Goal: Register for event/course

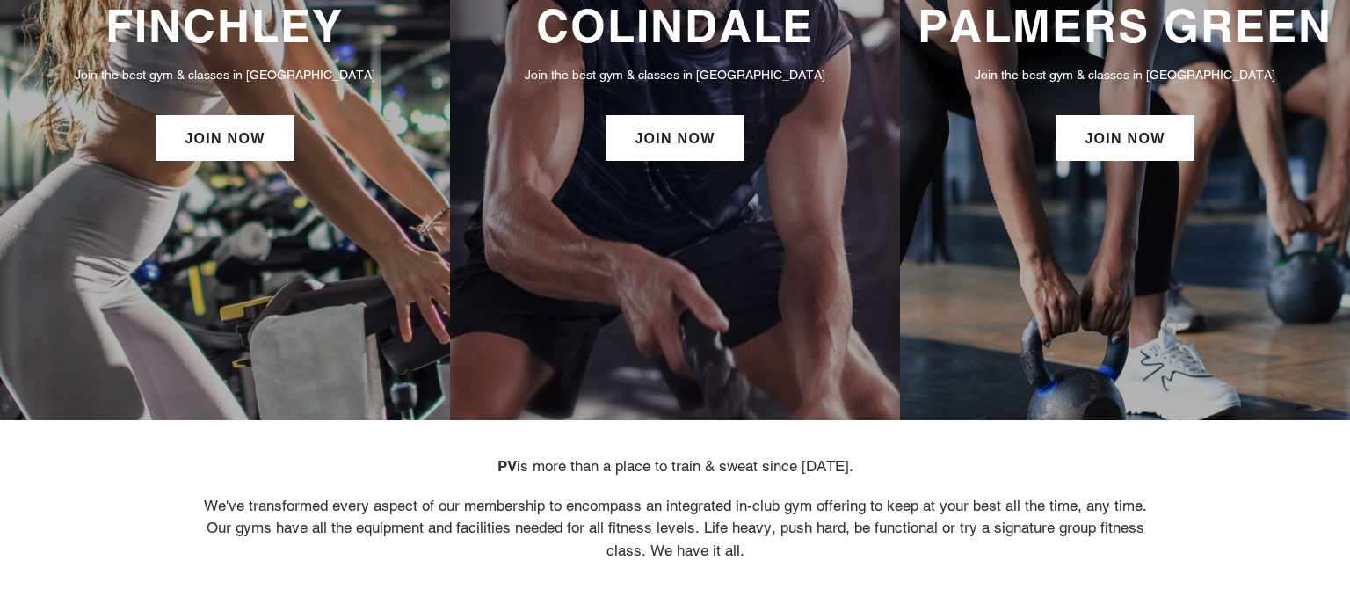
scroll to position [338, 0]
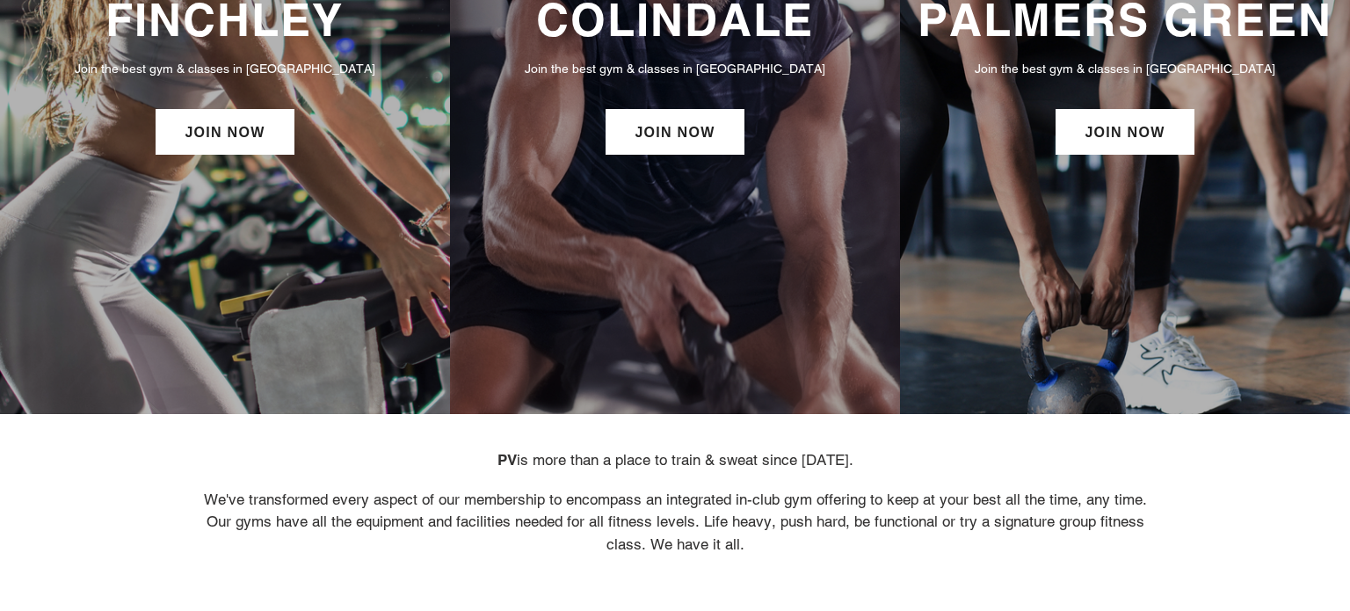
click at [213, 32] on h3 "FINCHLEY" at bounding box center [225, 20] width 415 height 54
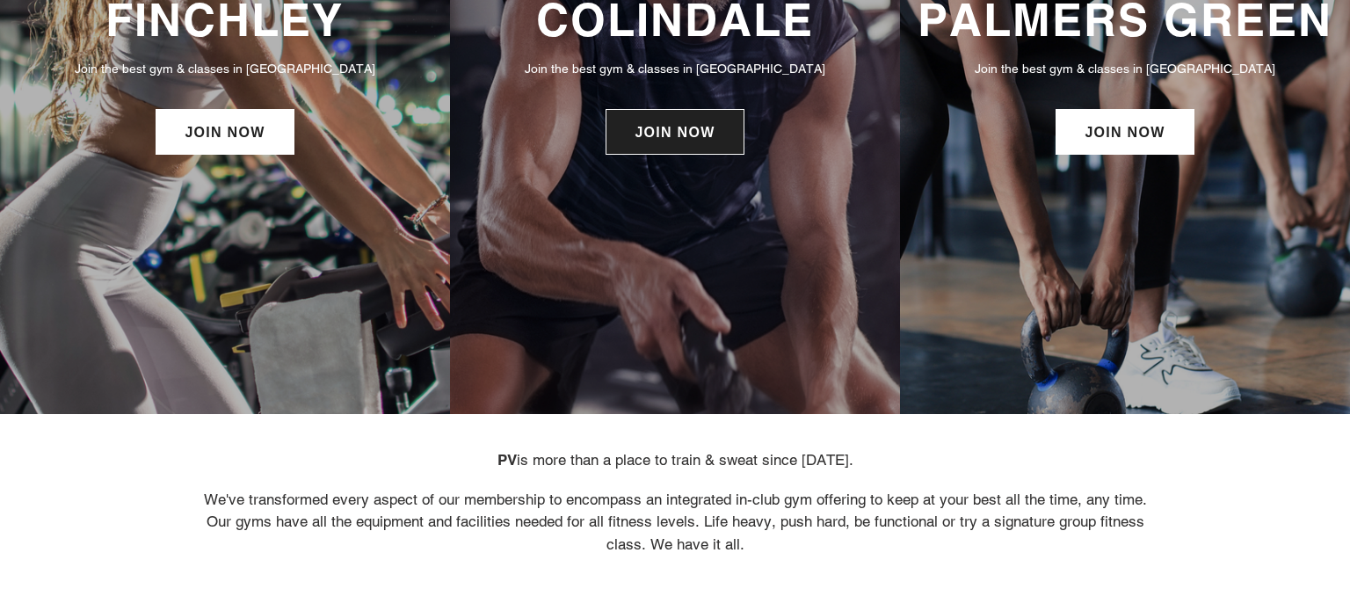
click at [651, 140] on link "JOIN NOW" at bounding box center [675, 132] width 138 height 46
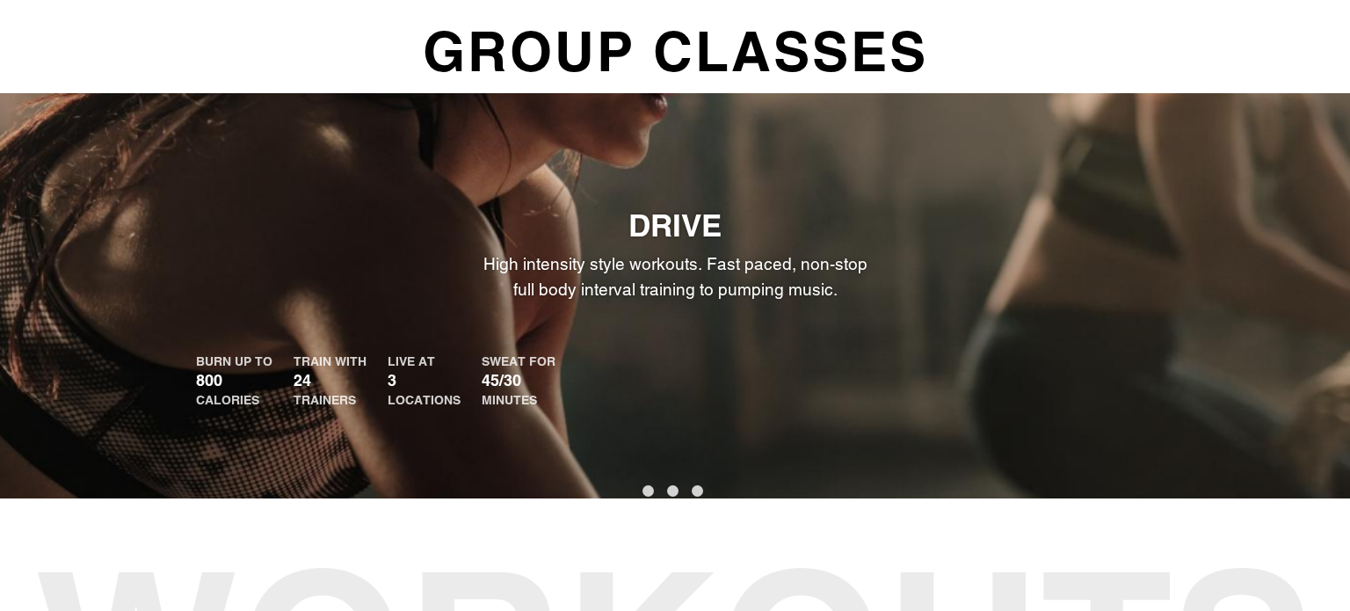
scroll to position [0, 0]
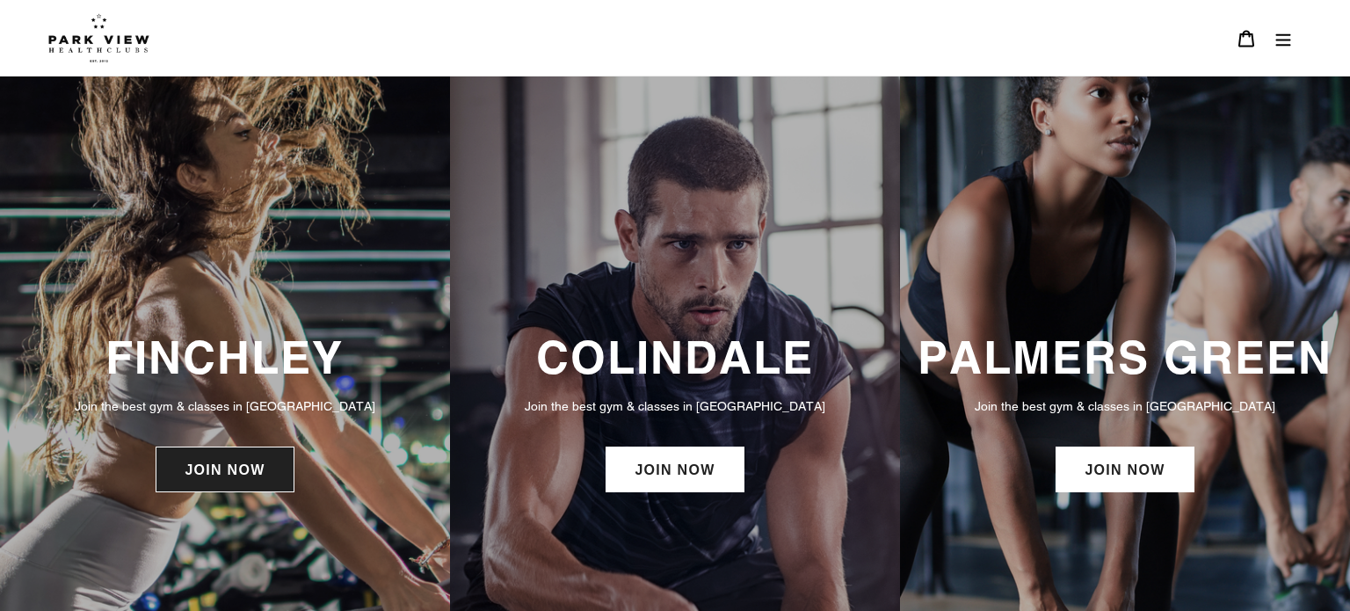
click at [217, 467] on link "JOIN NOW" at bounding box center [225, 470] width 138 height 46
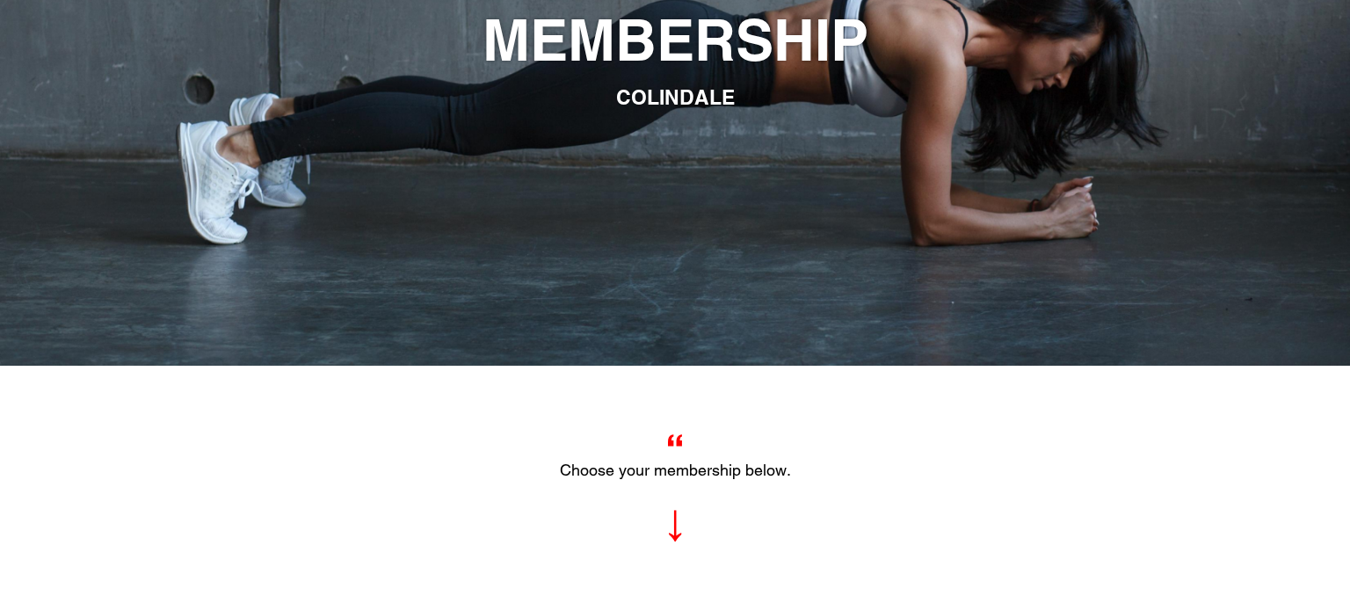
scroll to position [113, 0]
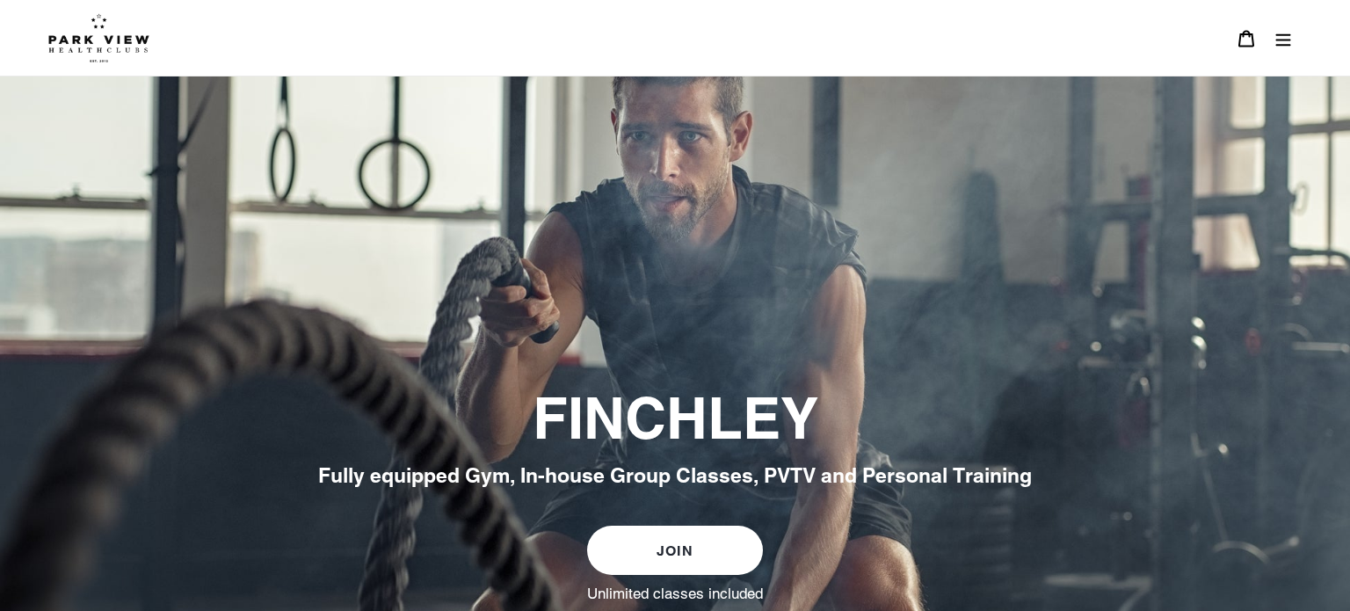
click at [1283, 34] on icon "Menu" at bounding box center [1284, 39] width 18 height 18
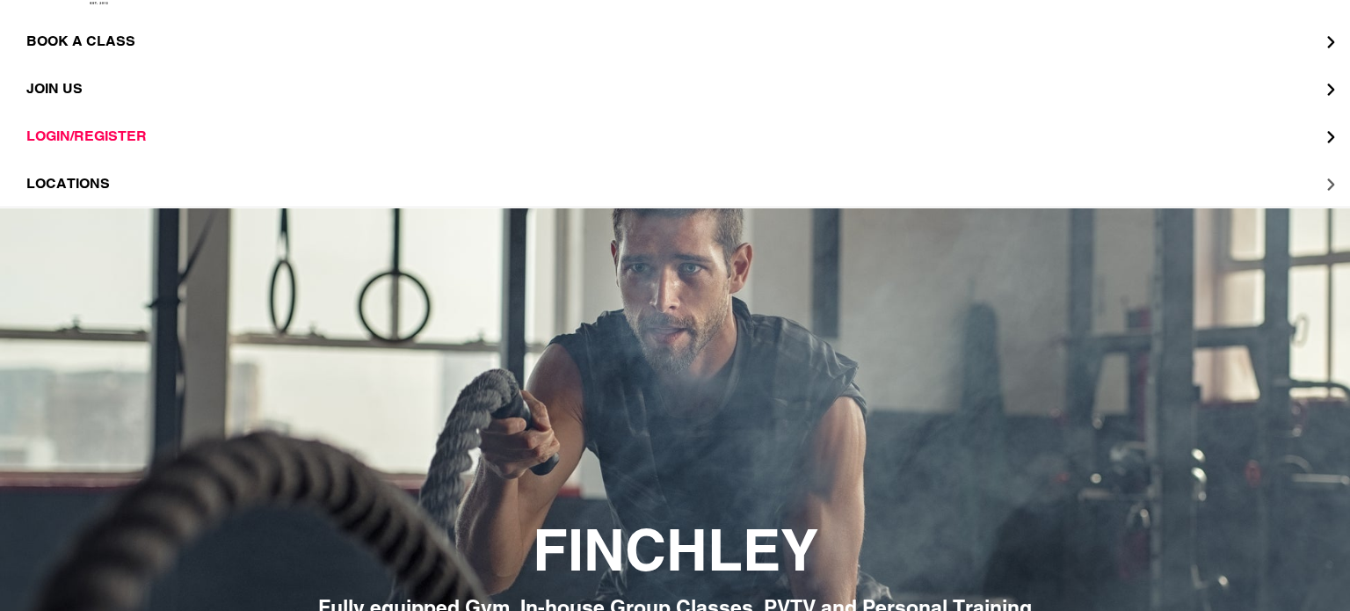
scroll to position [59, 0]
click at [117, 181] on button "LOCATIONS" at bounding box center [675, 182] width 1350 height 47
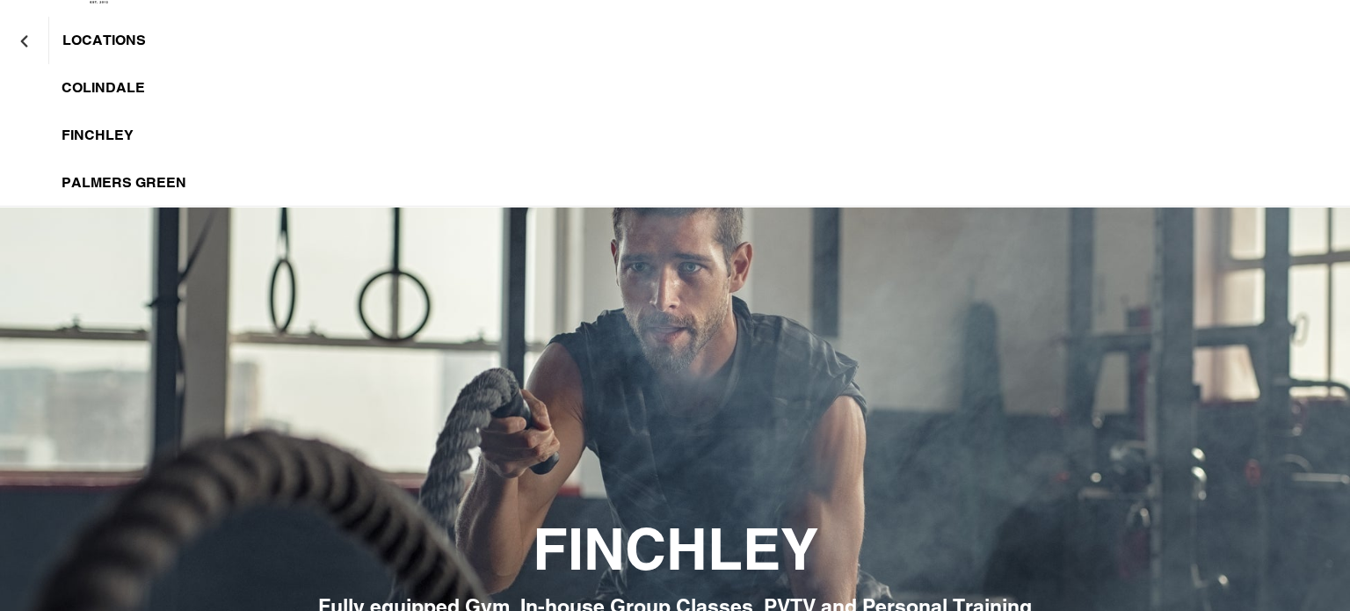
click at [104, 91] on span "Colindale" at bounding box center [104, 88] width 84 height 18
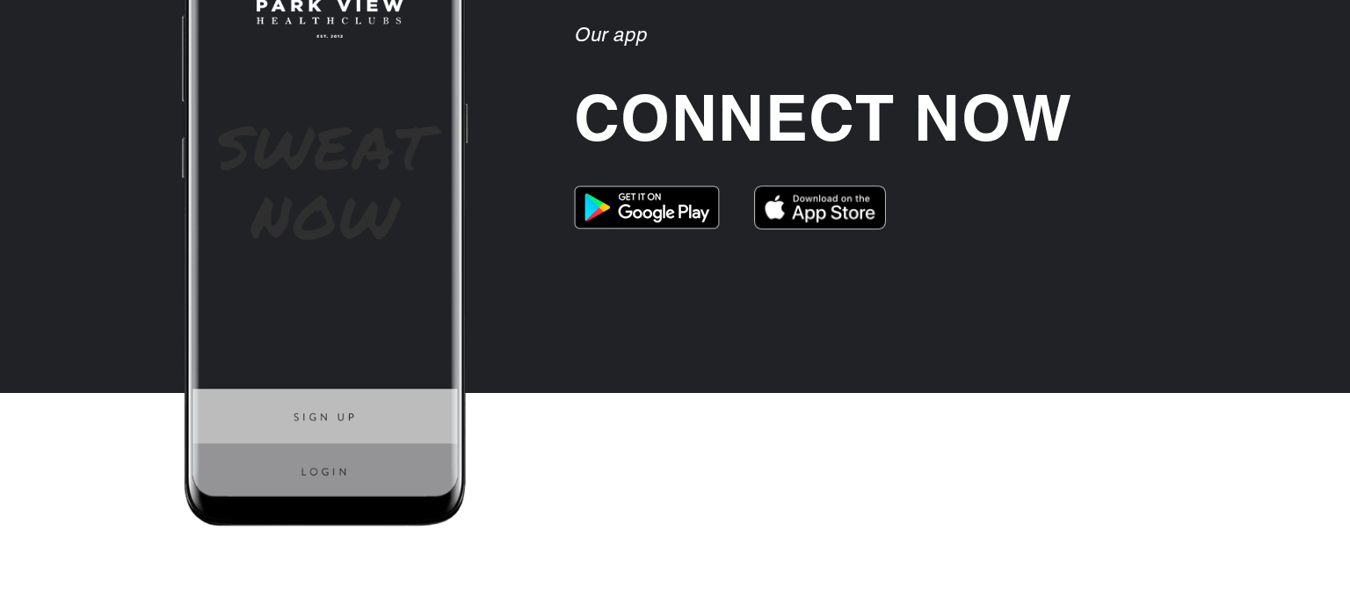
scroll to position [4009, 0]
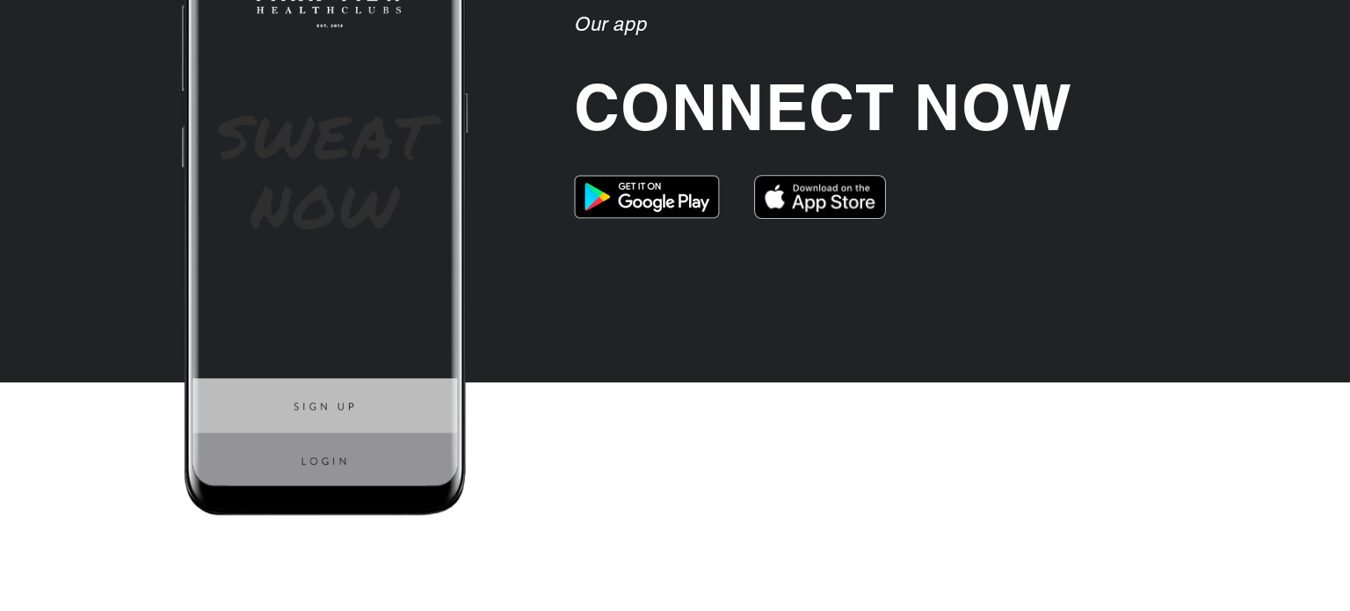
click at [695, 209] on img at bounding box center [647, 197] width 146 height 44
click at [656, 200] on img at bounding box center [647, 197] width 146 height 44
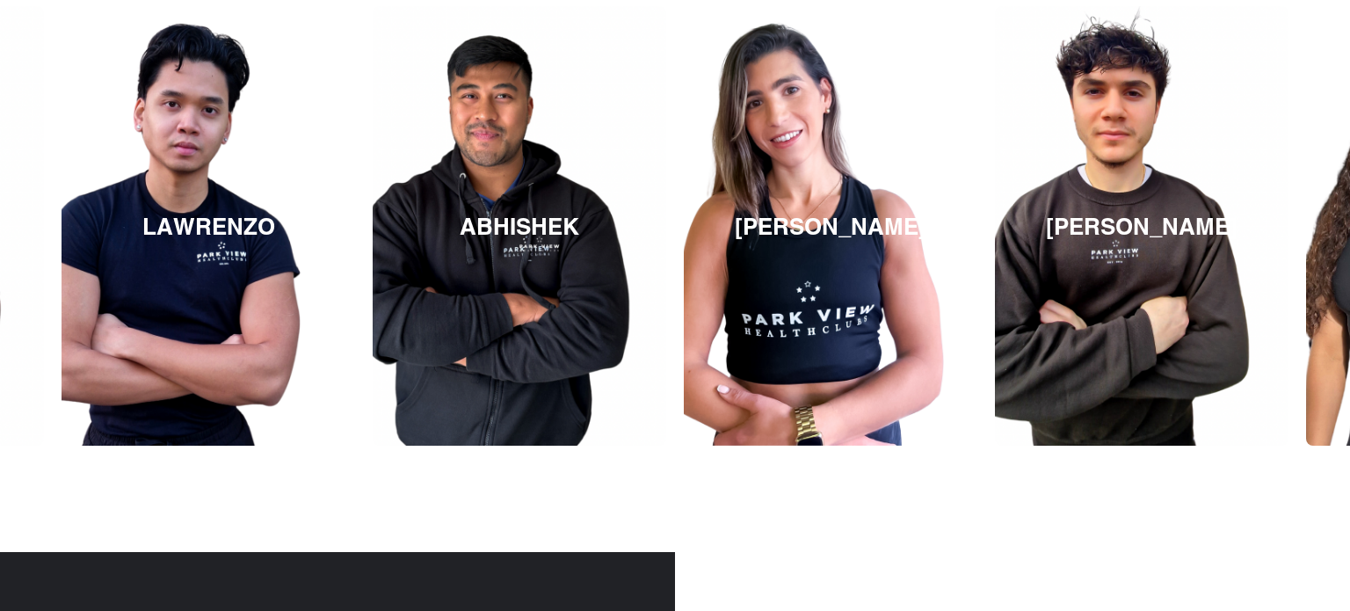
scroll to position [2788, 0]
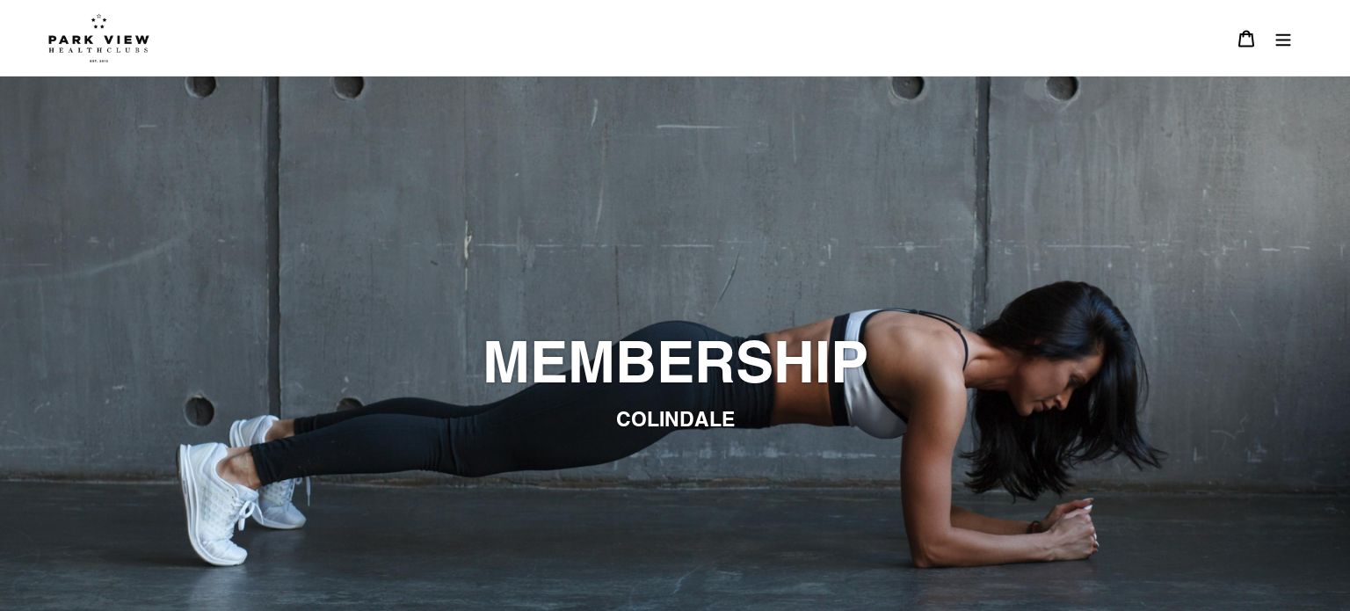
click at [1284, 46] on icon "Menu" at bounding box center [1284, 39] width 18 height 18
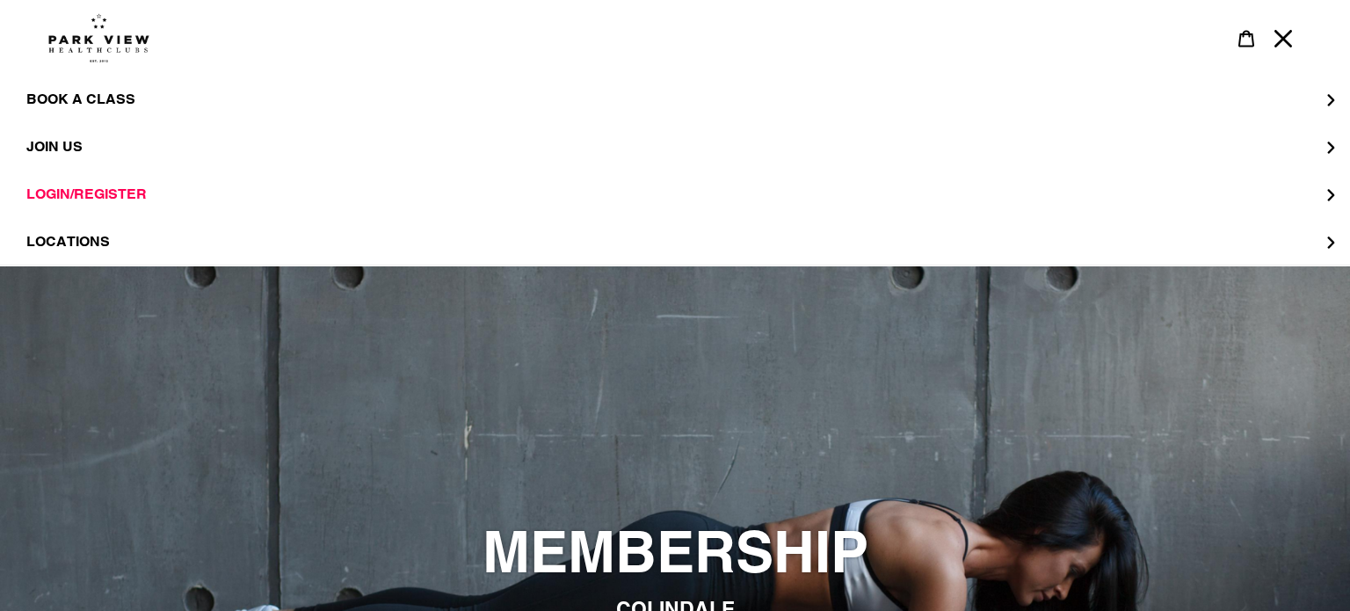
click at [750, 273] on div "slideshow" at bounding box center [675, 571] width 1350 height 611
click at [623, 240] on button "LOCATIONS" at bounding box center [675, 241] width 1350 height 47
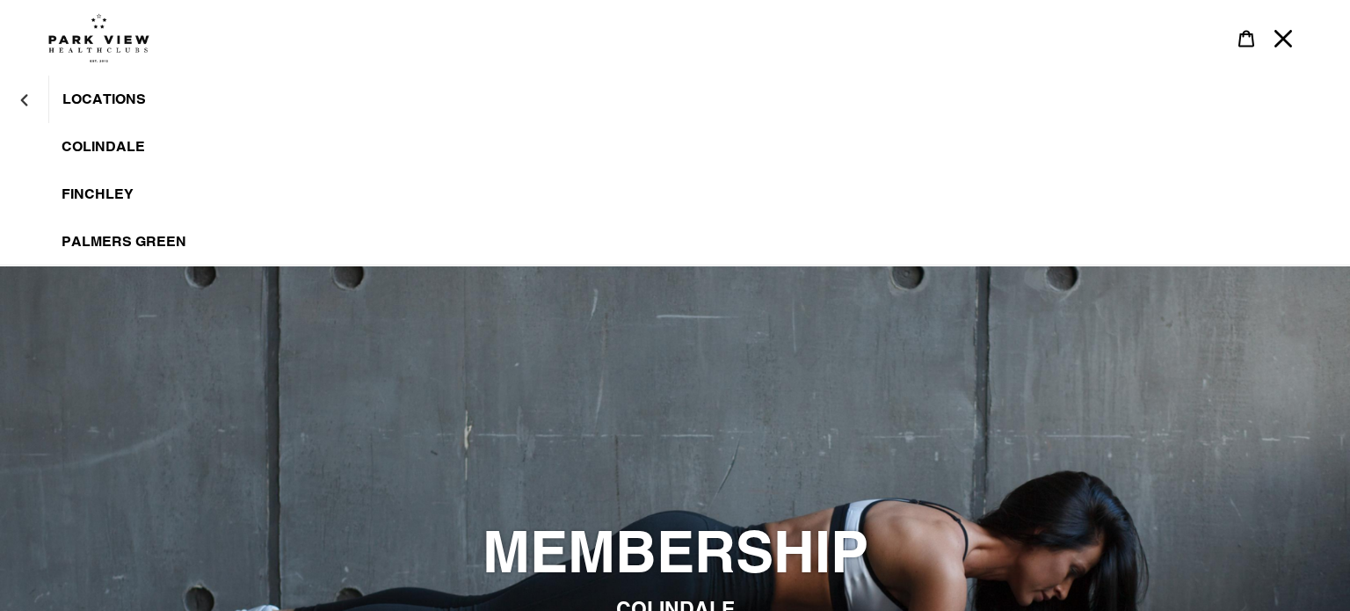
click at [105, 143] on span "Colindale" at bounding box center [104, 147] width 84 height 18
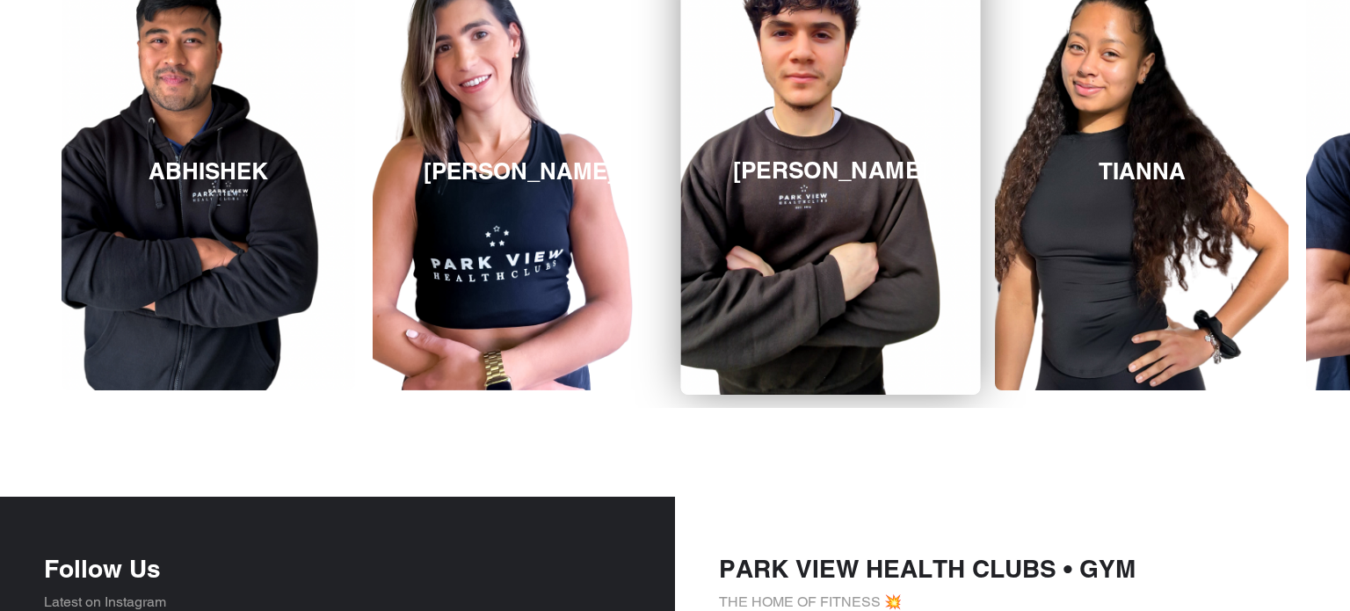
scroll to position [2988, 0]
